Goal: Find specific page/section: Find specific page/section

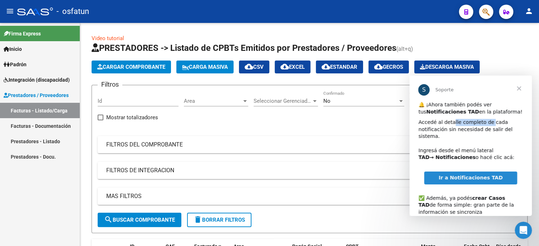
drag, startPoint x: 453, startPoint y: 121, endPoint x: 486, endPoint y: 122, distance: 33.3
click at [486, 122] on div "Accedé al detalle completo de cada notificación sin necesidad de salir del sist…" at bounding box center [471, 143] width 105 height 49
drag, startPoint x: 462, startPoint y: 128, endPoint x: 505, endPoint y: 128, distance: 42.9
click at [505, 128] on div "Accedé al detalle completo de cada notificación sin necesidad de salir del sist…" at bounding box center [471, 143] width 105 height 49
drag, startPoint x: 463, startPoint y: 150, endPoint x: 480, endPoint y: 149, distance: 16.5
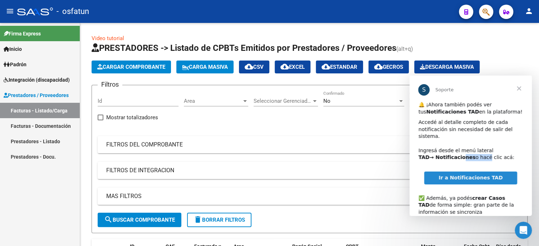
click at [480, 149] on div "Accedé al detalle completo de cada notificación sin necesidad de salir del sist…" at bounding box center [471, 143] width 105 height 49
click at [518, 89] on span "Cerrar" at bounding box center [519, 89] width 26 height 26
